Goal: Task Accomplishment & Management: Manage account settings

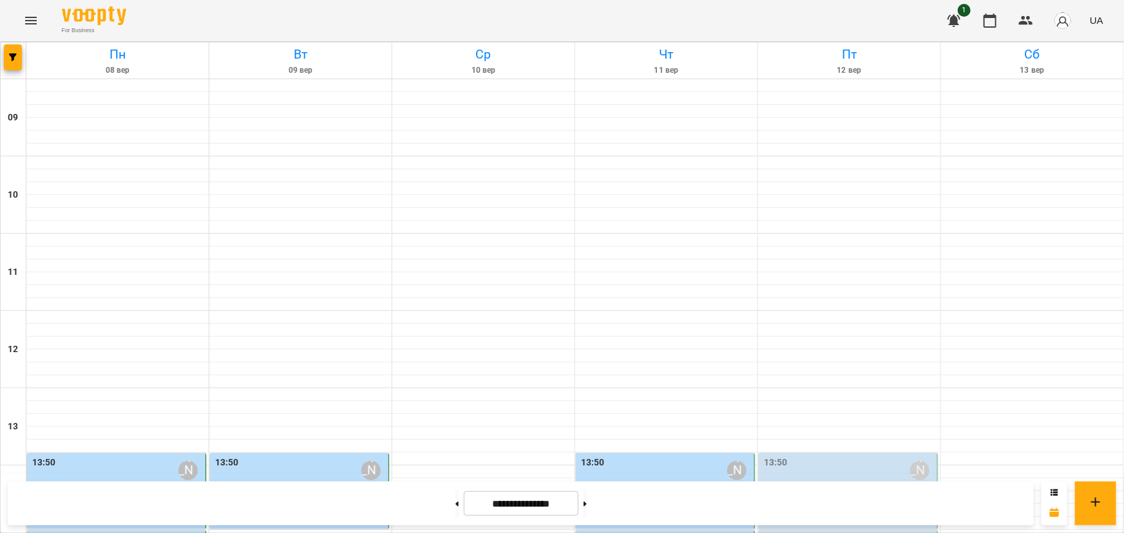
scroll to position [292, 0]
click at [38, 533] on label "14:55" at bounding box center [44, 540] width 24 height 14
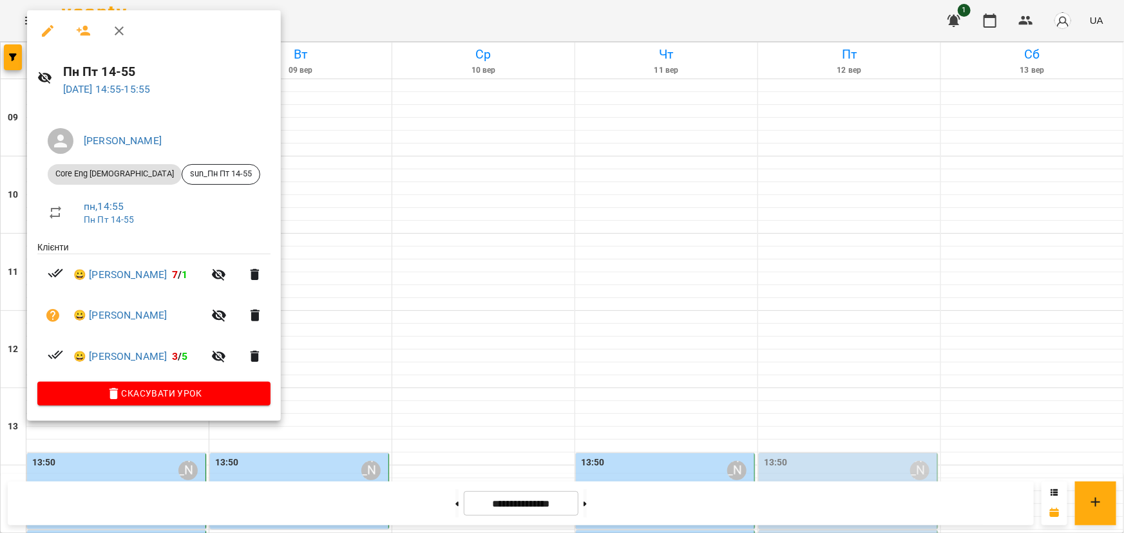
click at [38, 247] on ul "Клієнти 😀 Гречухіна Єлизавета Андріївна 7 / 1 😀 Поліщук Євангеліна Олександрівн…" at bounding box center [153, 312] width 233 height 142
click at [167, 315] on link "😀 Поліщук Євангеліна Олександрівна" at bounding box center [119, 315] width 93 height 15
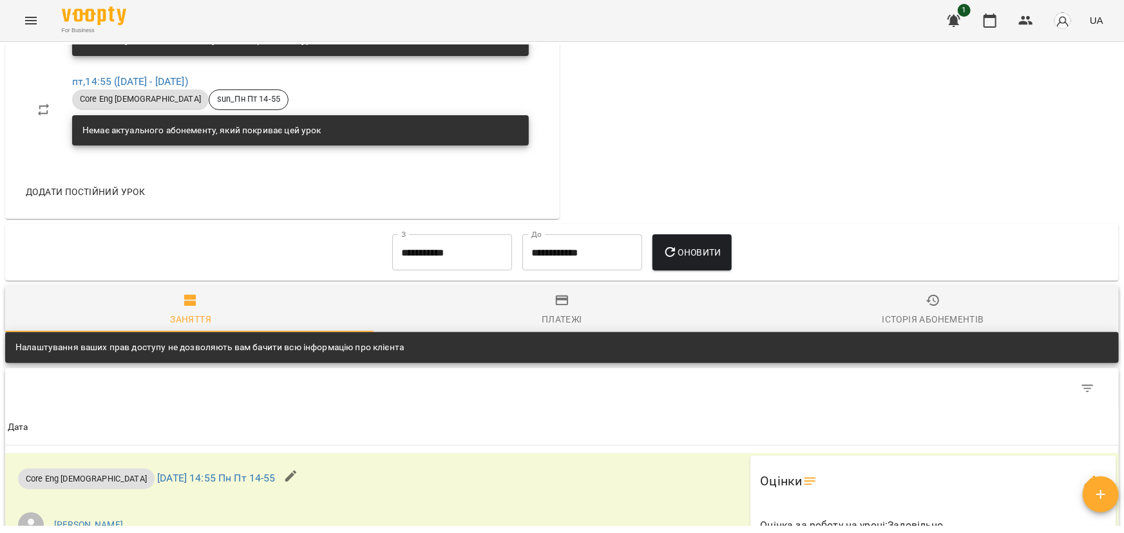
click at [555, 316] on div "Платежі" at bounding box center [562, 319] width 41 height 15
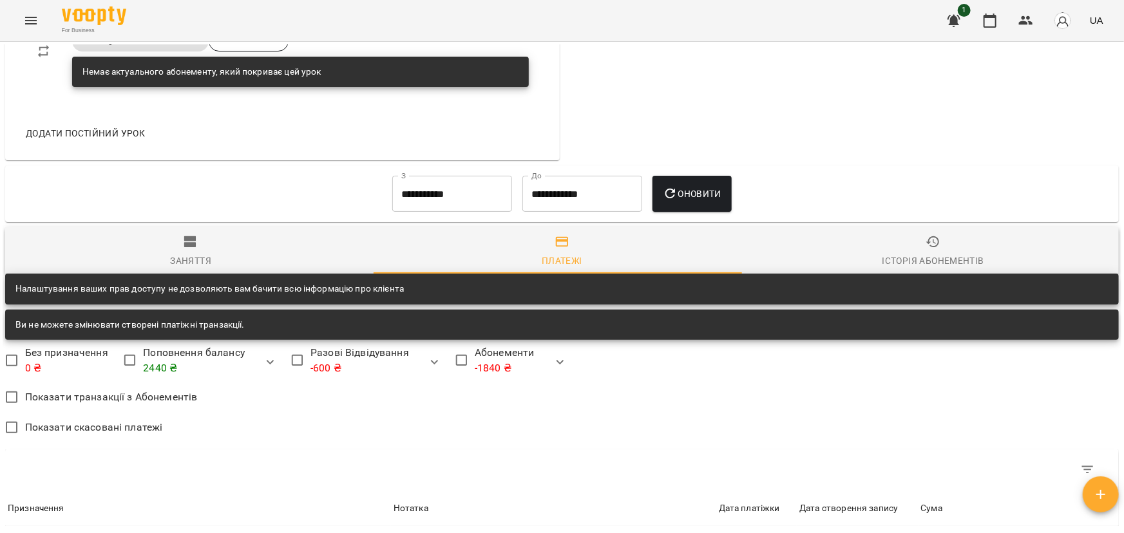
scroll to position [819, 0]
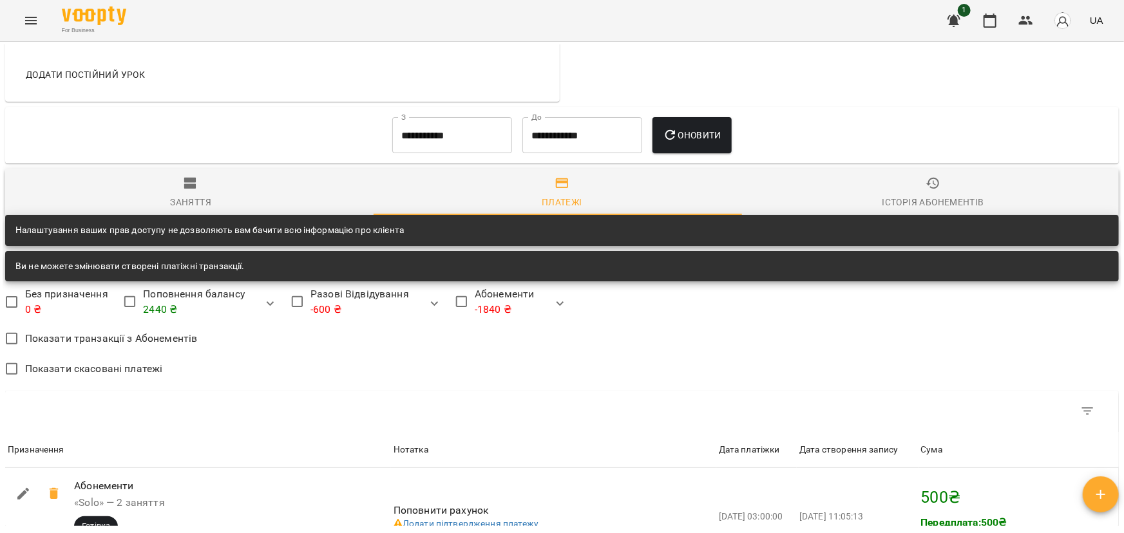
click at [404, 139] on input "**********" at bounding box center [452, 135] width 120 height 36
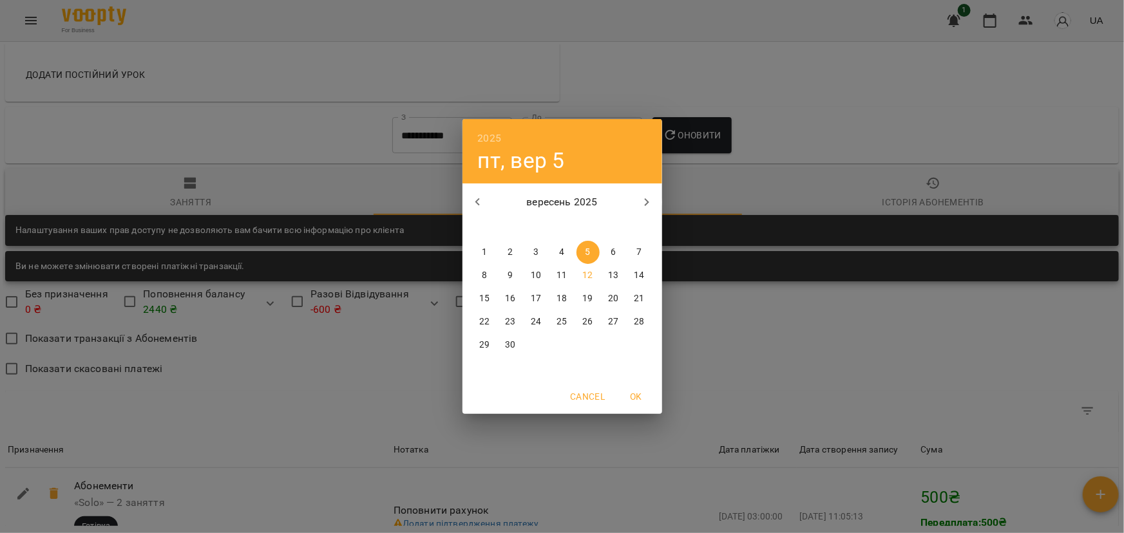
click at [482, 202] on icon "button" at bounding box center [477, 201] width 15 height 15
click at [638, 399] on span "OK" at bounding box center [636, 396] width 31 height 15
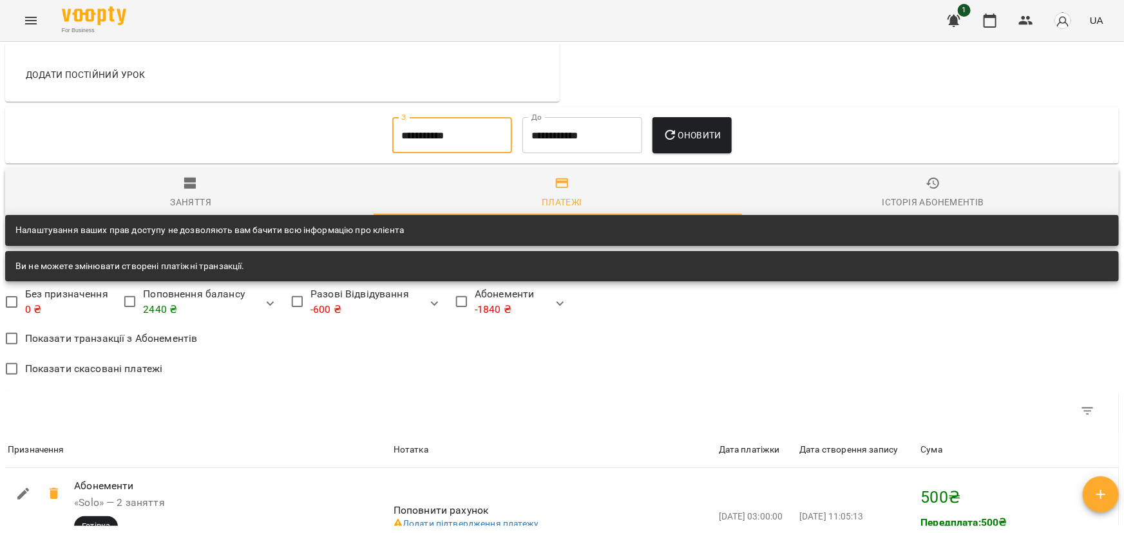
click at [481, 136] on input "**********" at bounding box center [452, 135] width 120 height 36
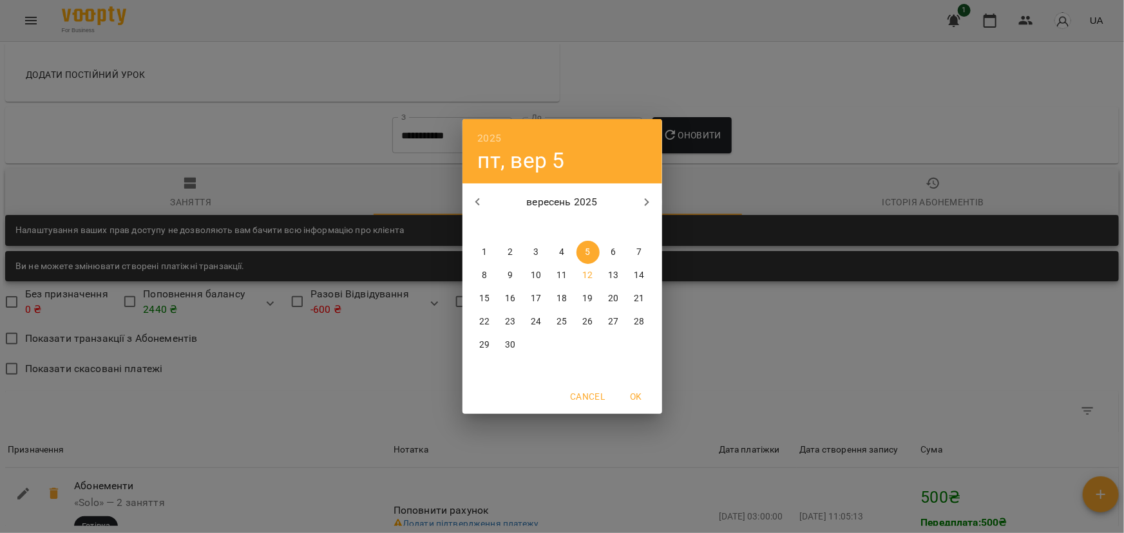
click at [485, 253] on p "1" at bounding box center [484, 252] width 5 height 13
type input "**********"
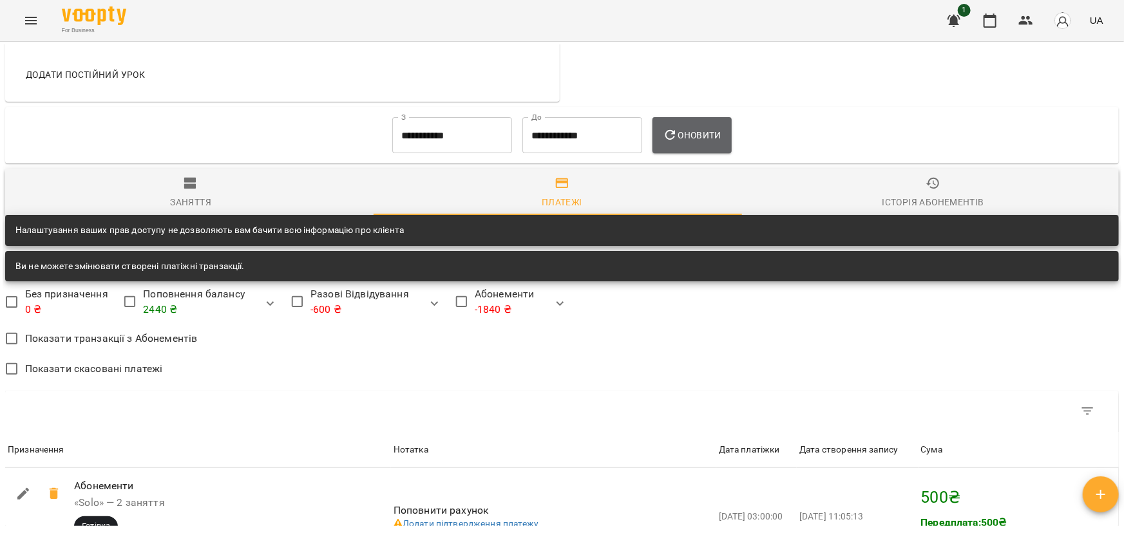
click at [696, 129] on span "Оновити" at bounding box center [692, 135] width 59 height 15
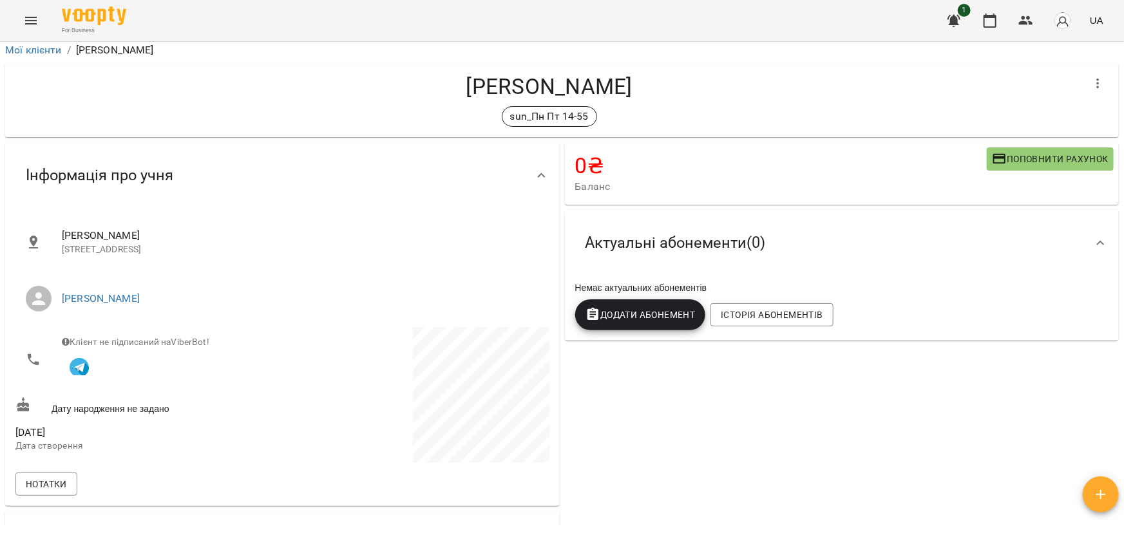
scroll to position [0, 0]
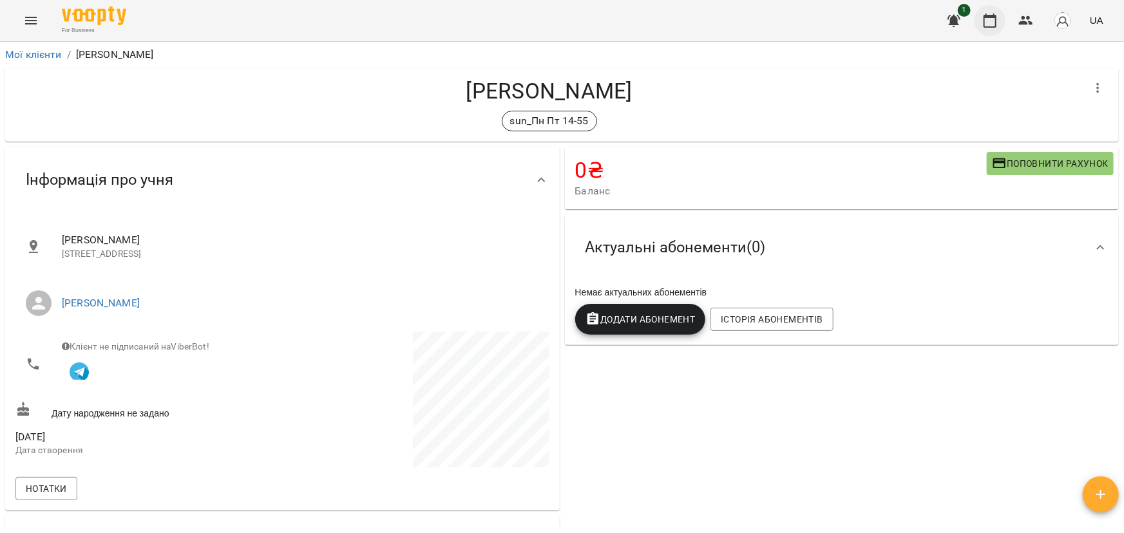
click at [992, 22] on icon "button" at bounding box center [989, 20] width 15 height 15
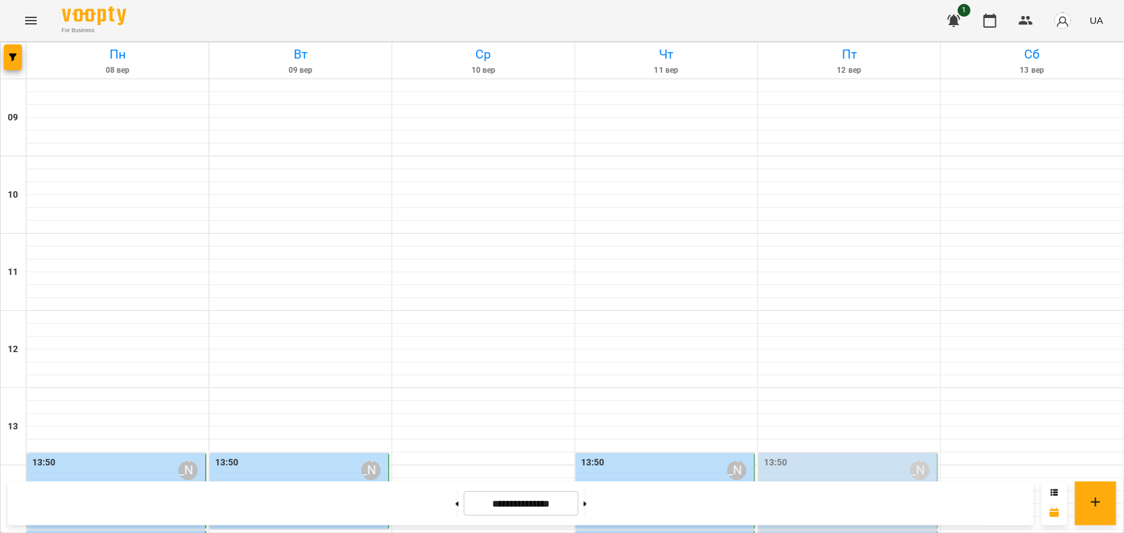
scroll to position [531, 0]
click at [455, 506] on button at bounding box center [456, 503] width 3 height 28
click at [587, 505] on button at bounding box center [584, 503] width 3 height 28
click at [775, 533] on label "14:55" at bounding box center [776, 540] width 24 height 14
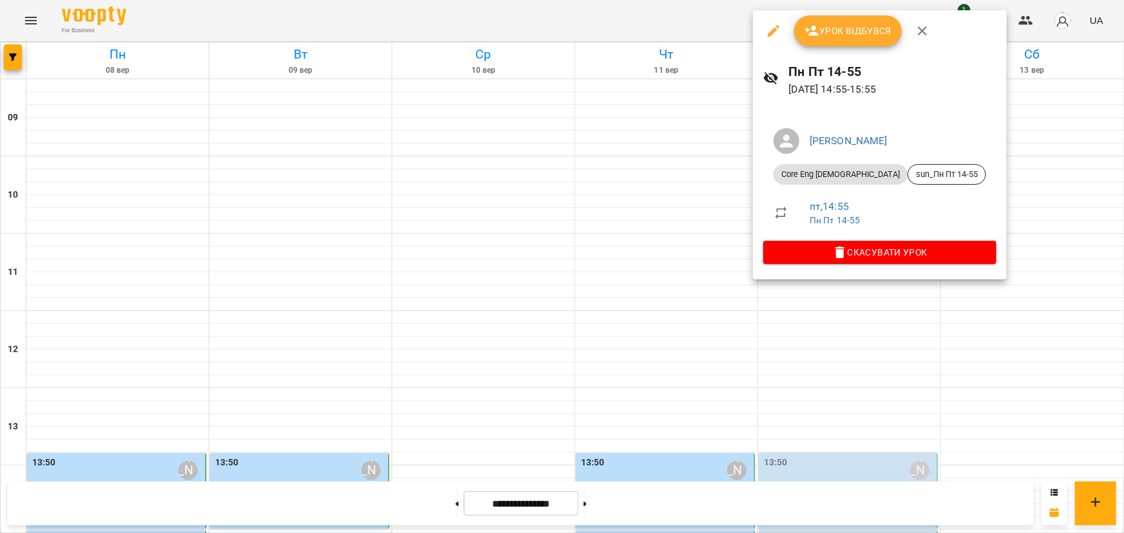
click at [787, 308] on div at bounding box center [562, 266] width 1124 height 533
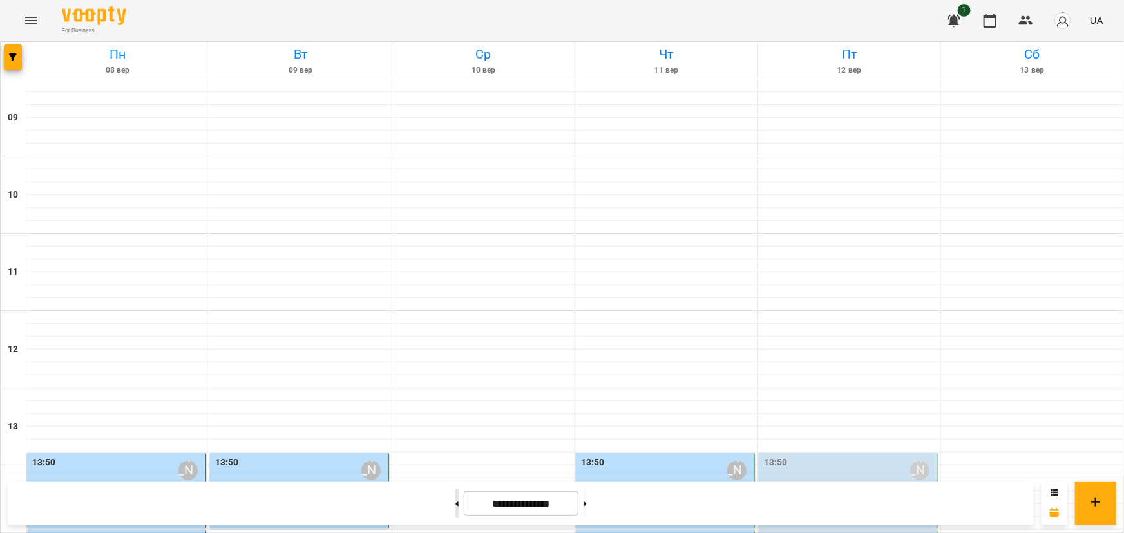
click at [455, 511] on button at bounding box center [456, 503] width 3 height 28
click at [587, 507] on button at bounding box center [584, 503] width 3 height 28
type input "**********"
